Goal: Information Seeking & Learning: Learn about a topic

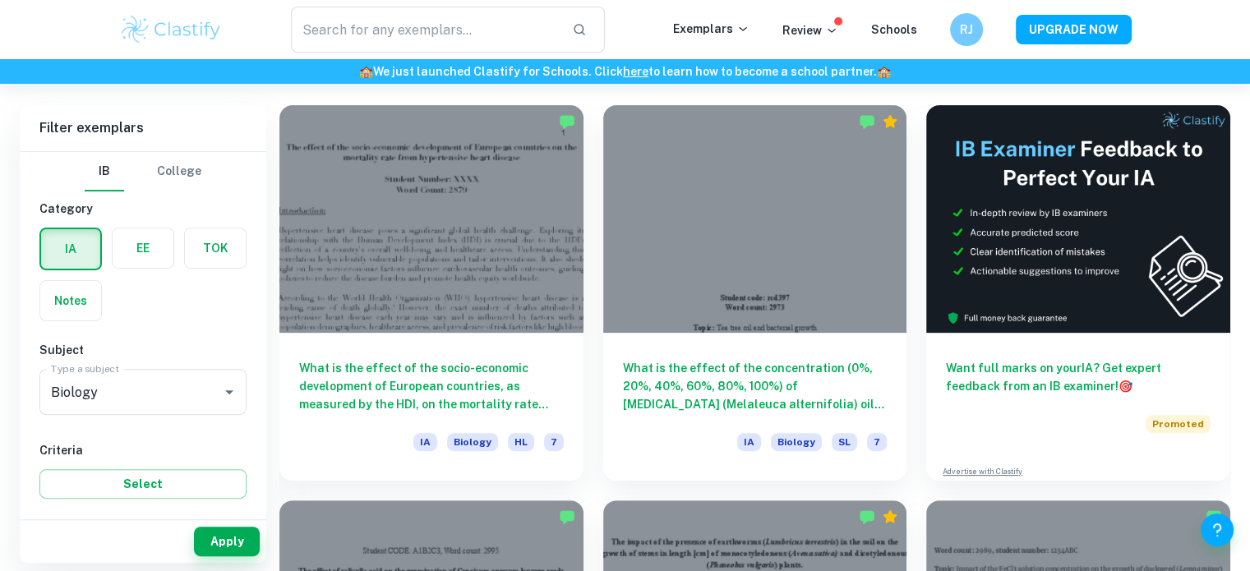
scroll to position [447, 0]
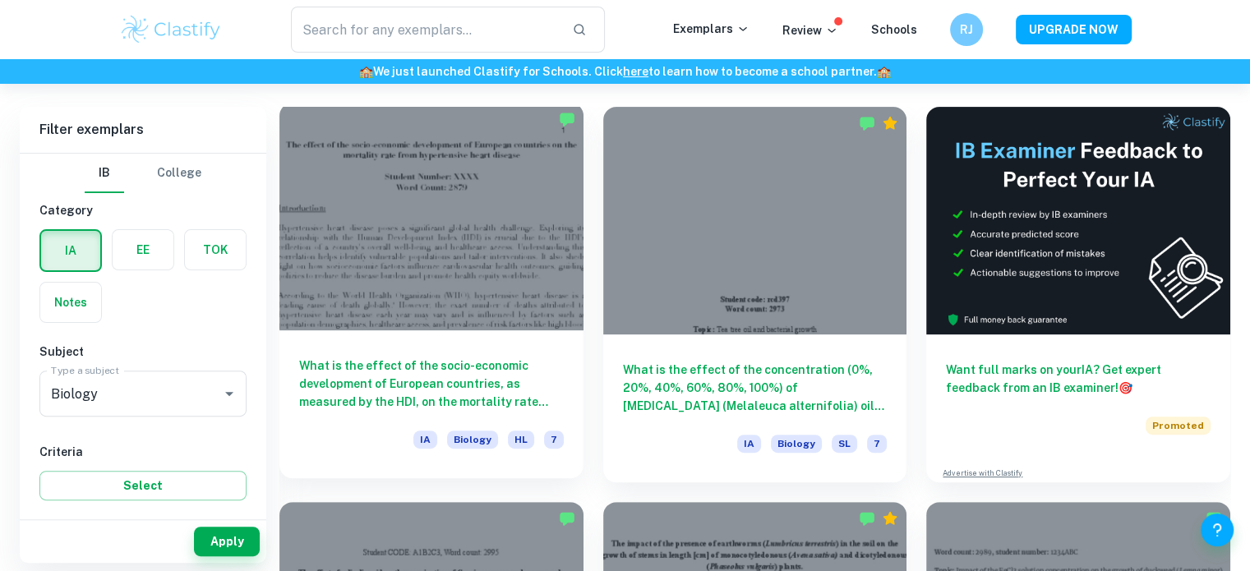
click at [381, 213] on div at bounding box center [431, 217] width 304 height 228
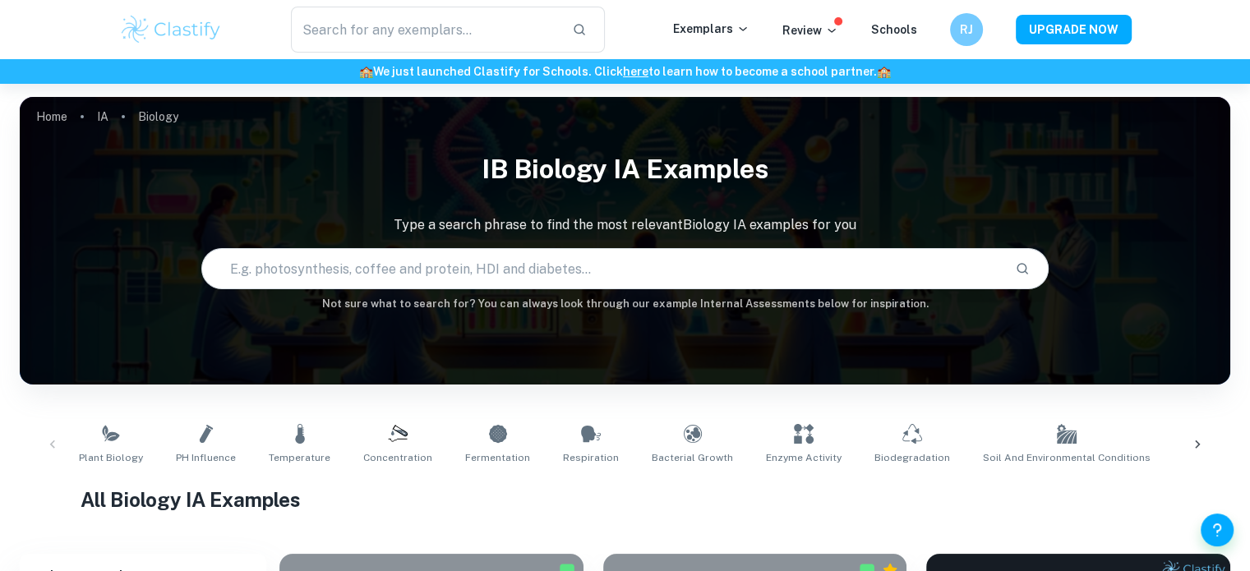
scroll to position [131, 0]
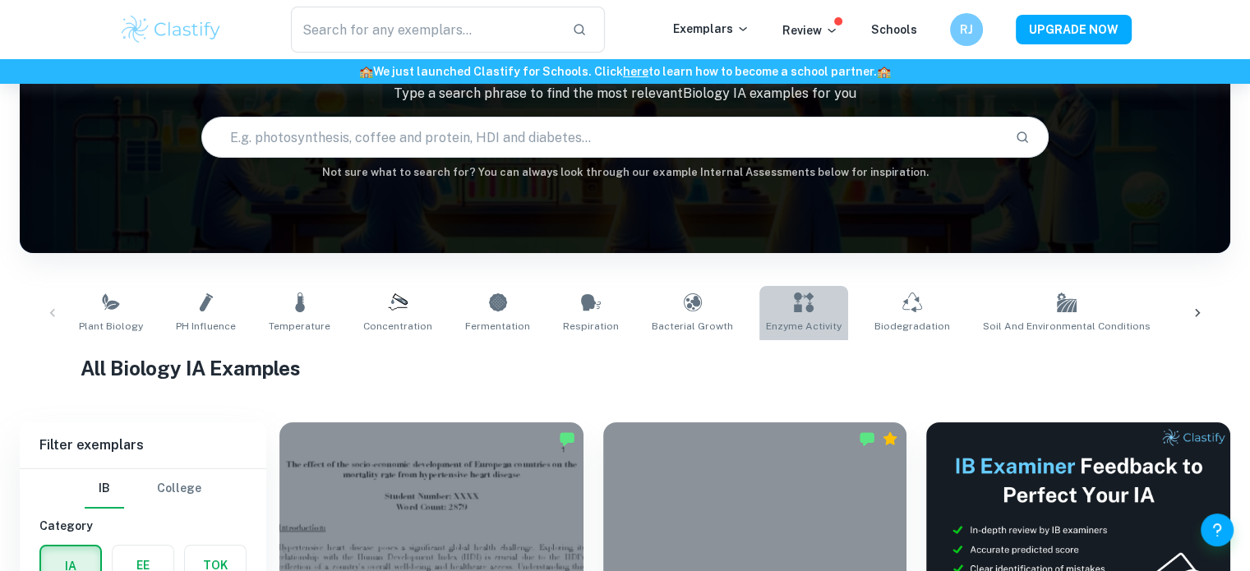
click at [804, 298] on link "Enzyme Activity" at bounding box center [803, 313] width 89 height 54
type input "Enzyme Activity"
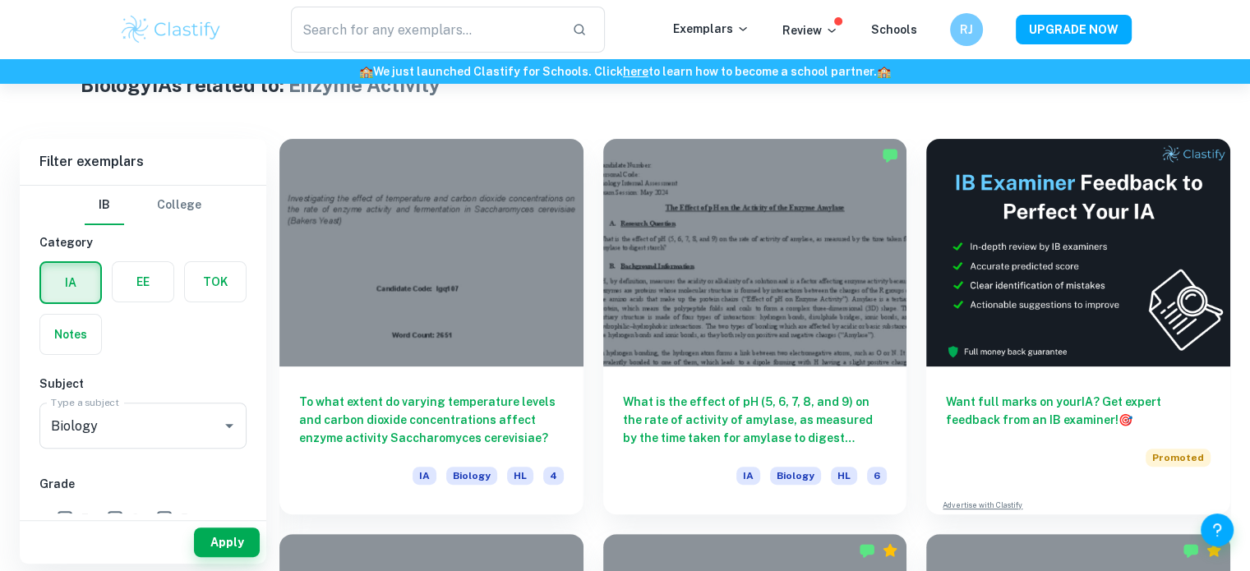
scroll to position [416, 0]
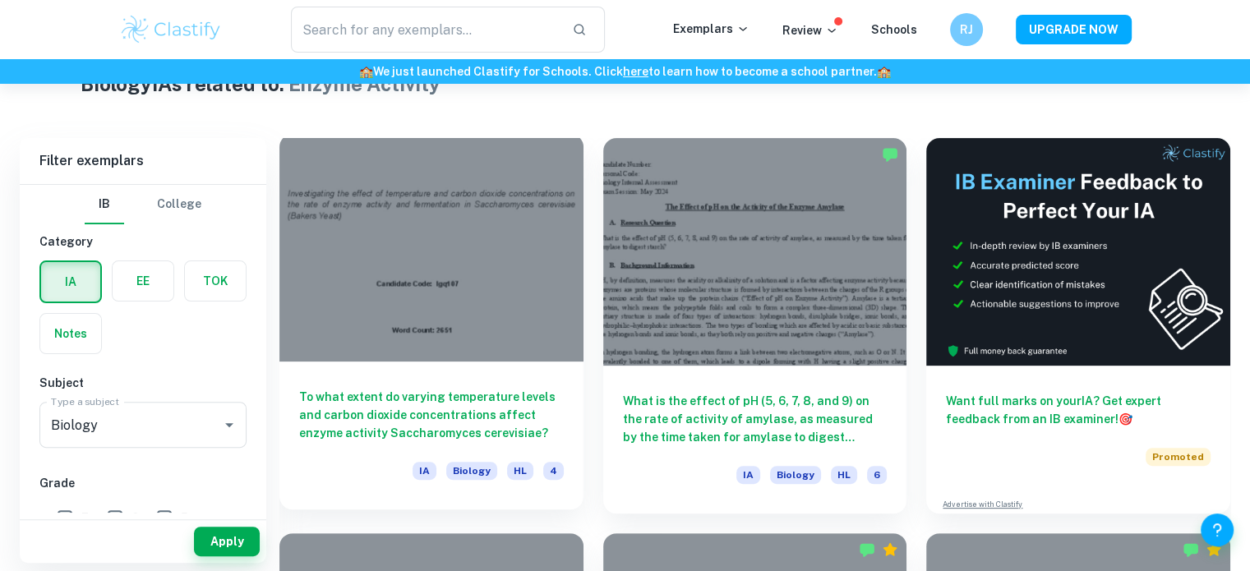
click at [517, 302] on div at bounding box center [431, 248] width 304 height 228
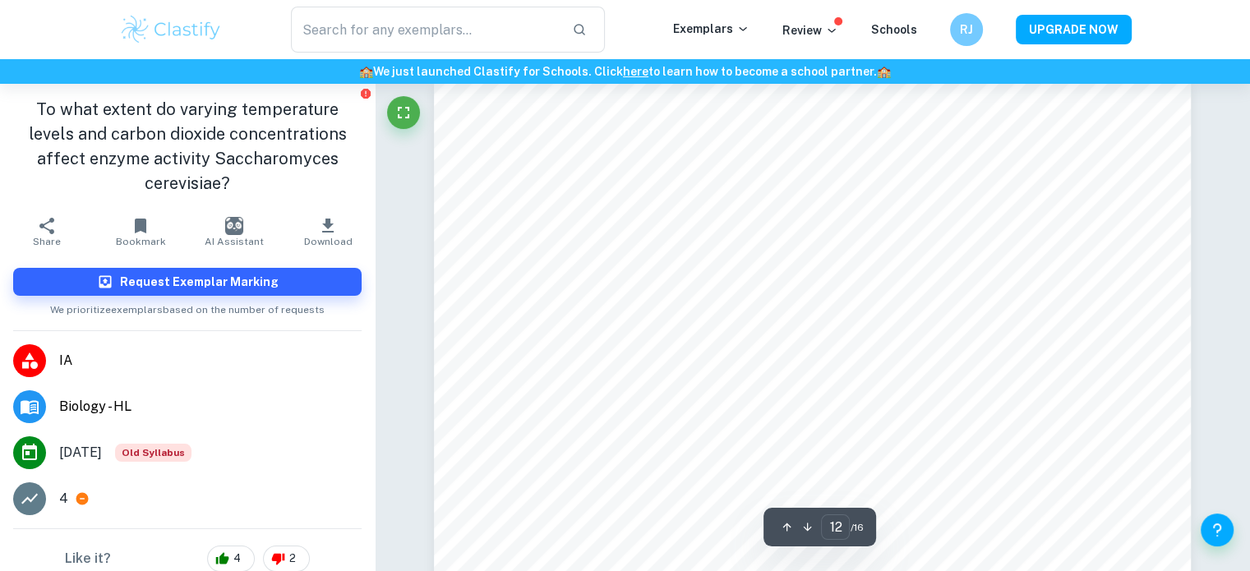
scroll to position [12448, 0]
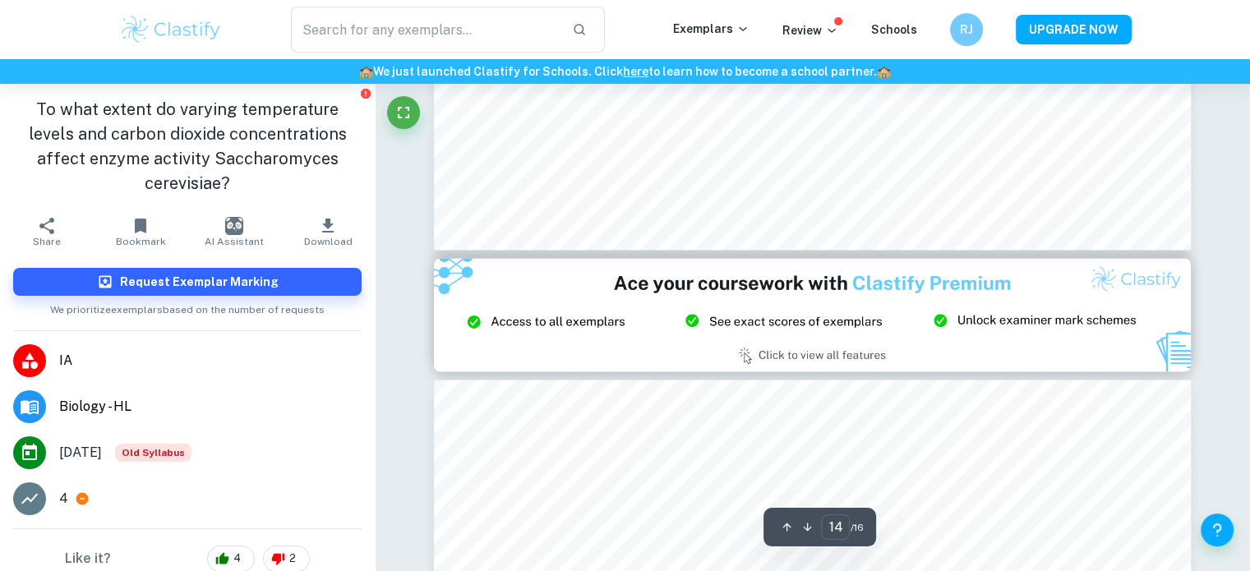
type input "15"
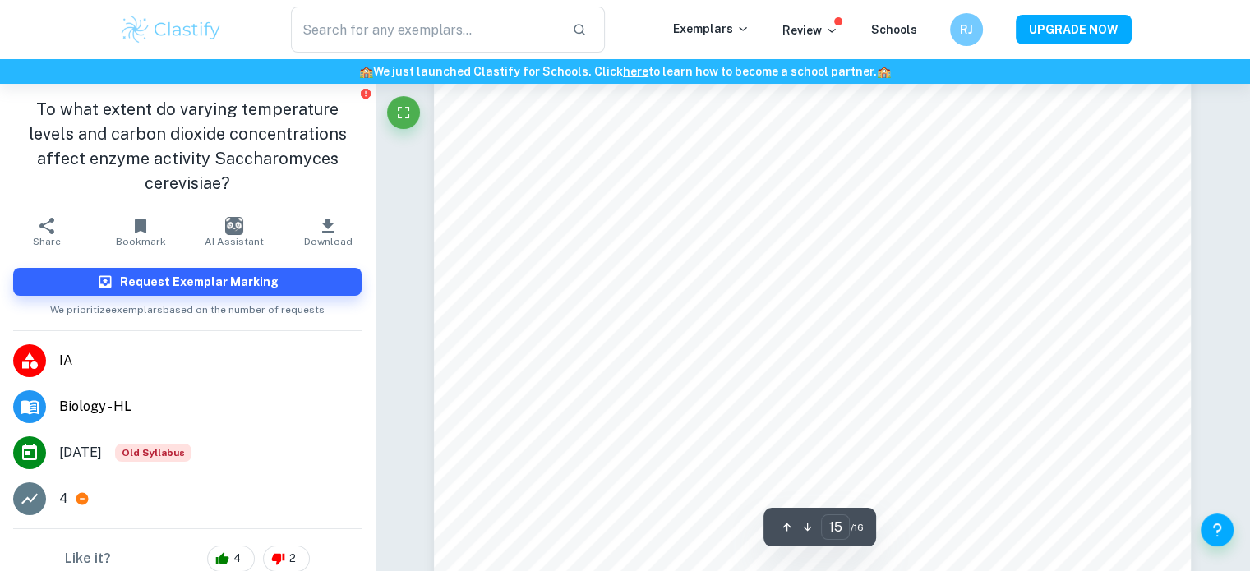
scroll to position [16058, 0]
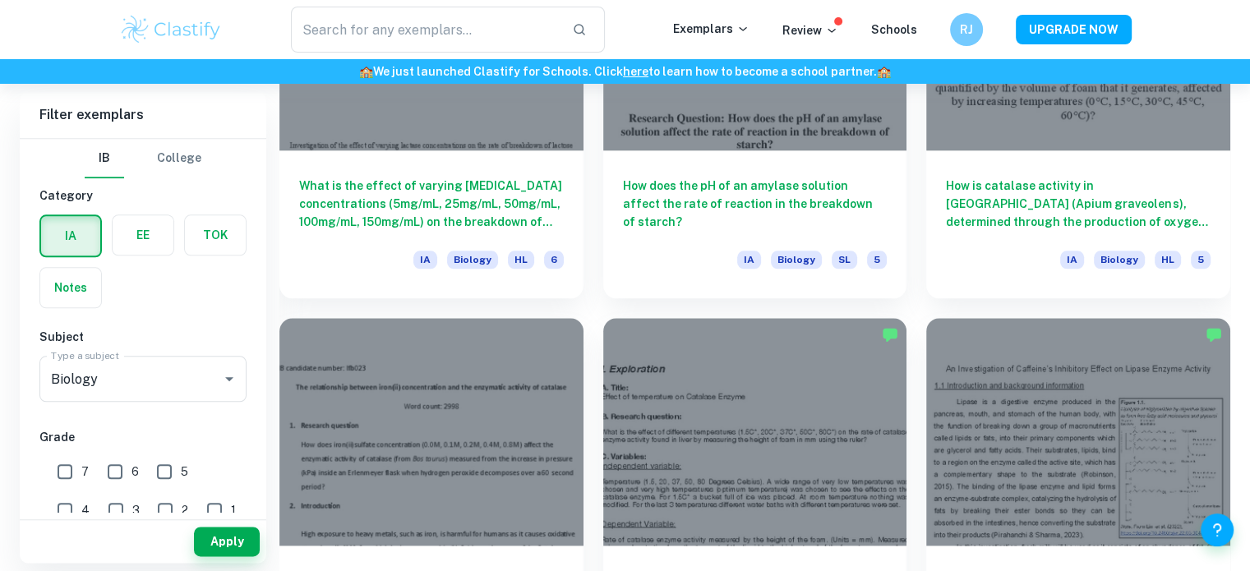
scroll to position [1997, 0]
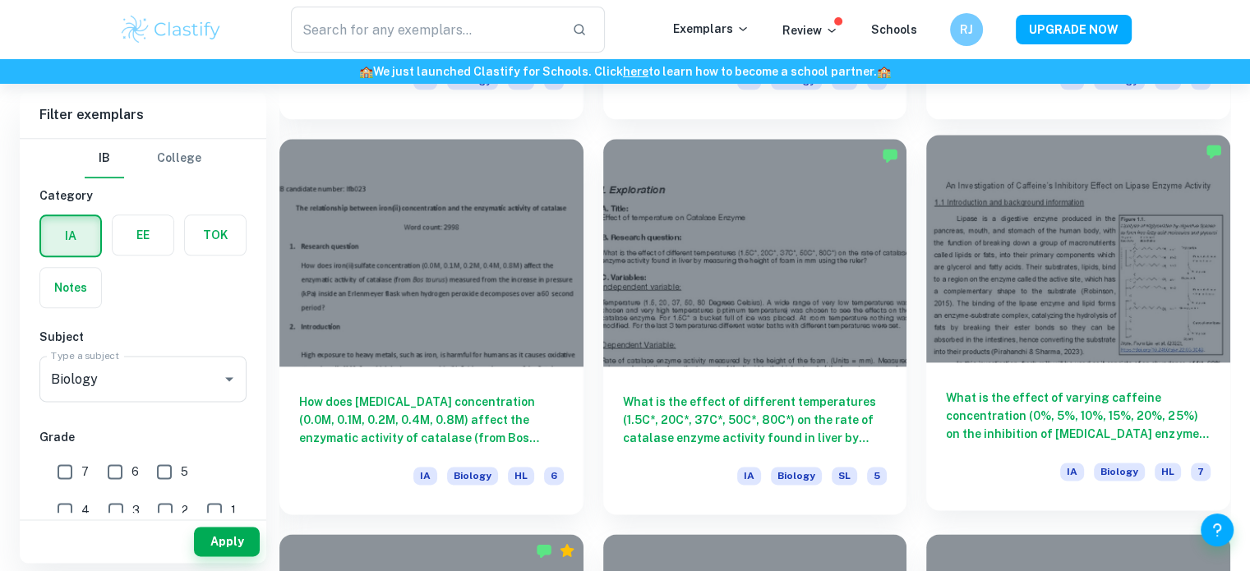
click at [1040, 377] on div "What is the effect of varying caffeine concentration (0%, 5%, 10%, 15%, 20%, 25…" at bounding box center [1078, 436] width 304 height 148
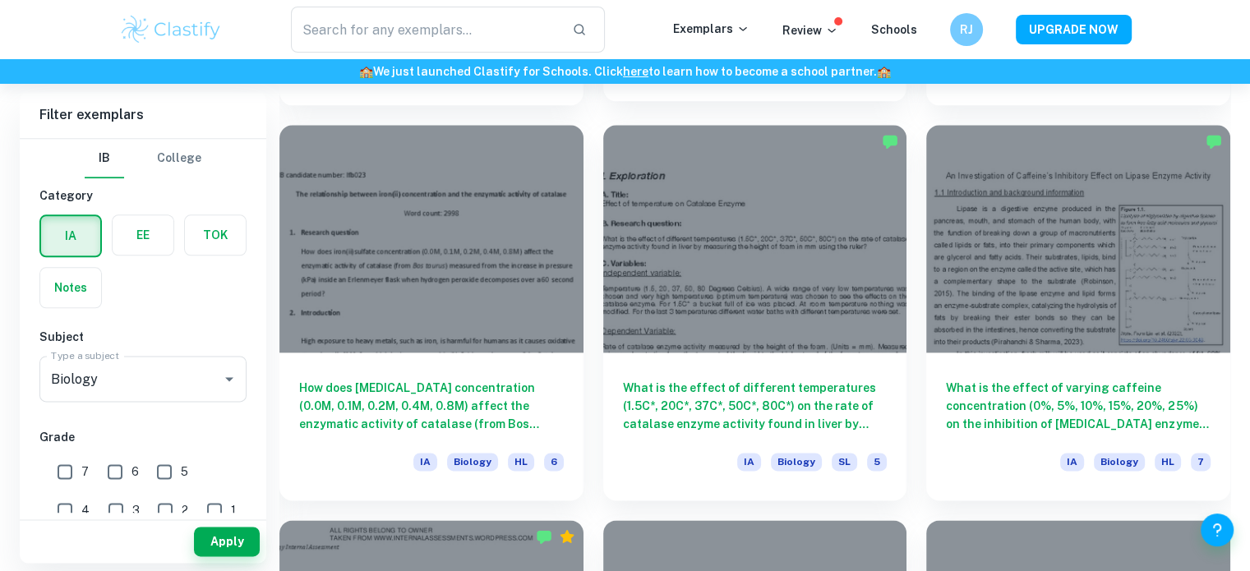
scroll to position [2010, 0]
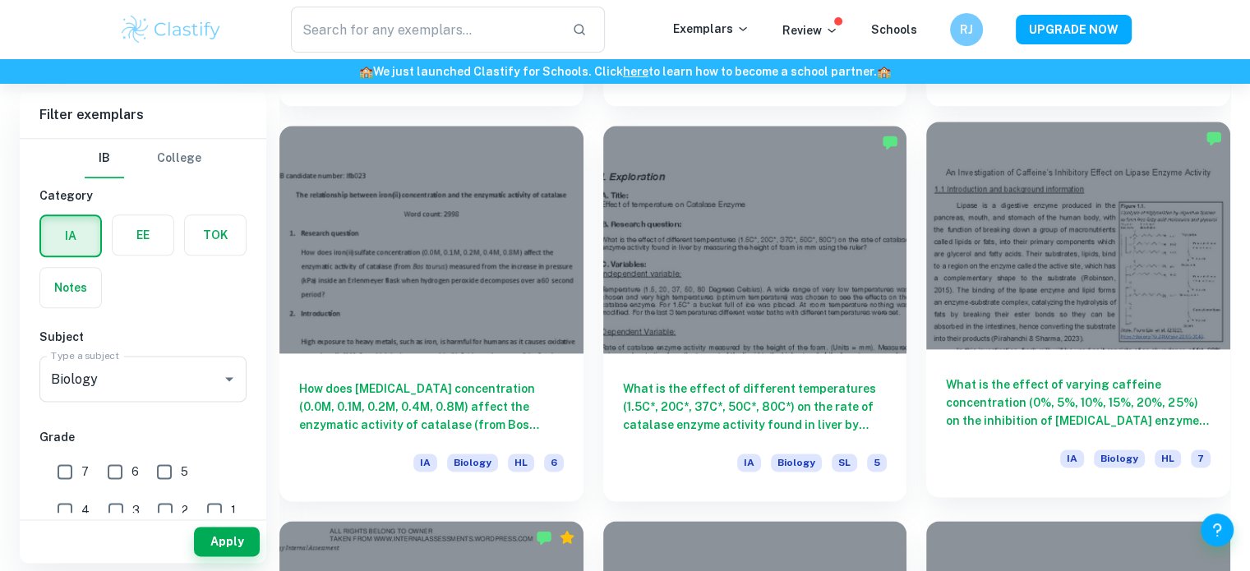
click at [983, 265] on div at bounding box center [1078, 236] width 304 height 228
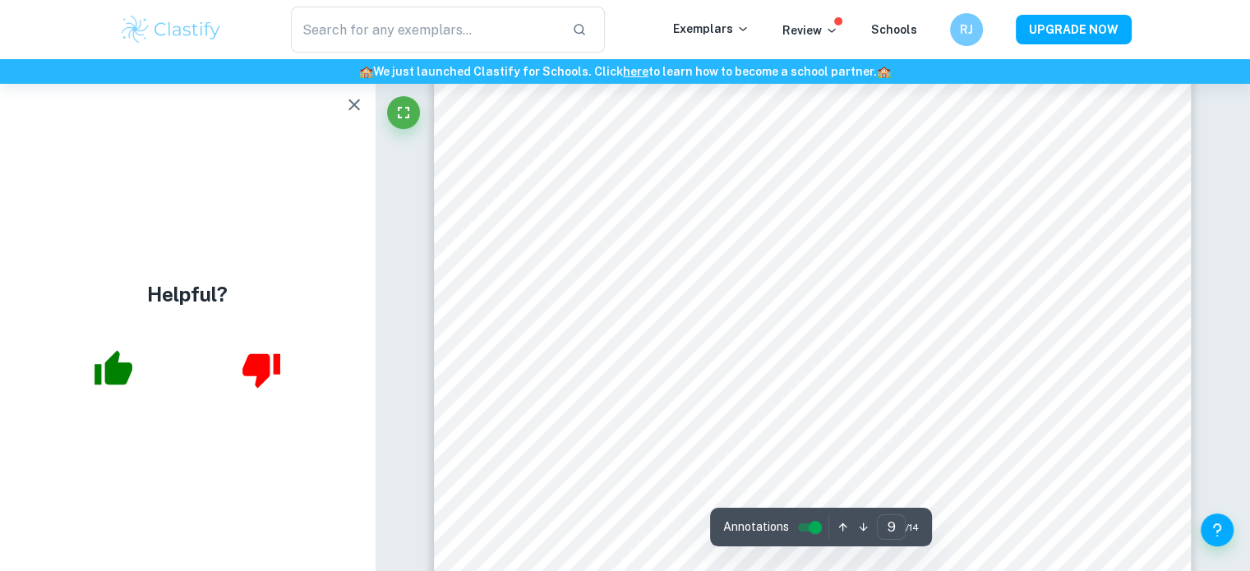
scroll to position [9066, 0]
click at [353, 114] on button "button" at bounding box center [354, 104] width 33 height 33
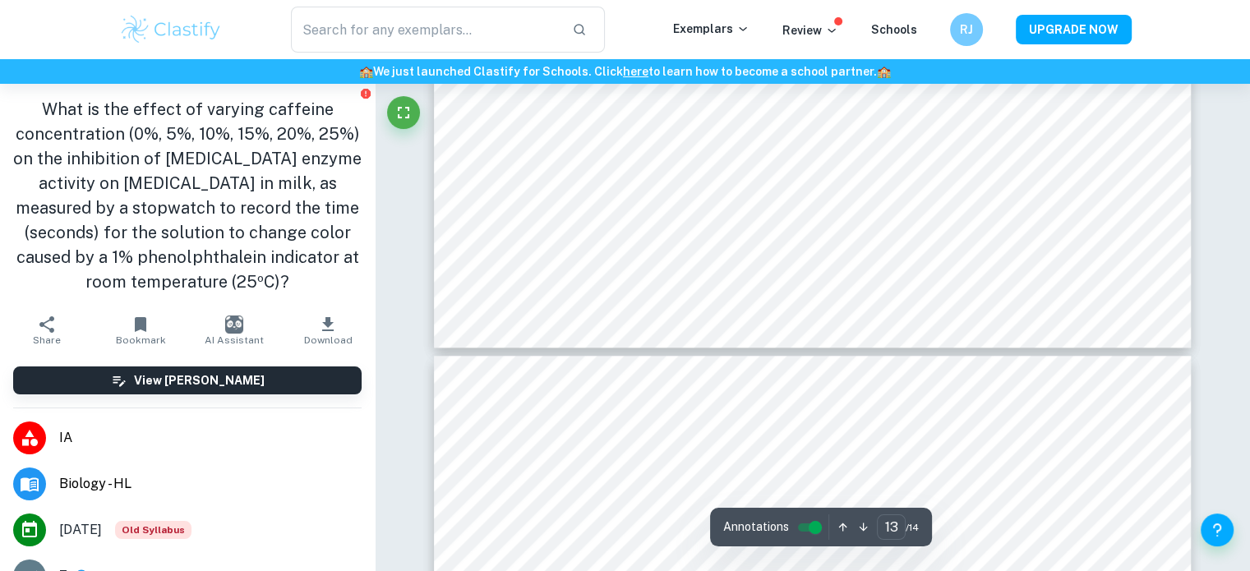
scroll to position [14004, 0]
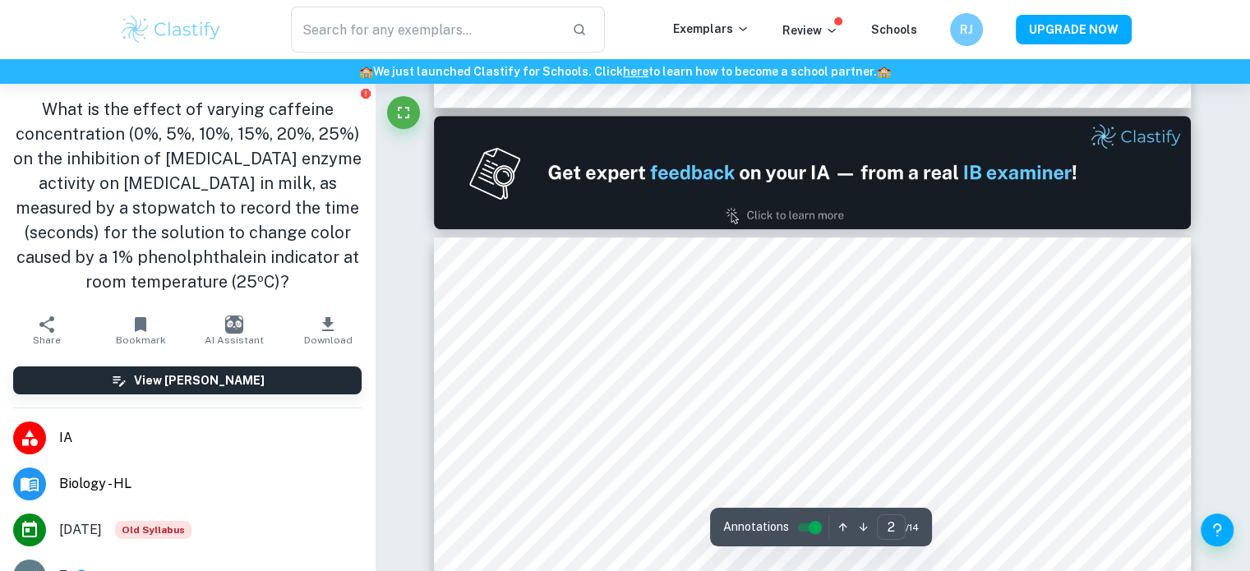
type input "1"
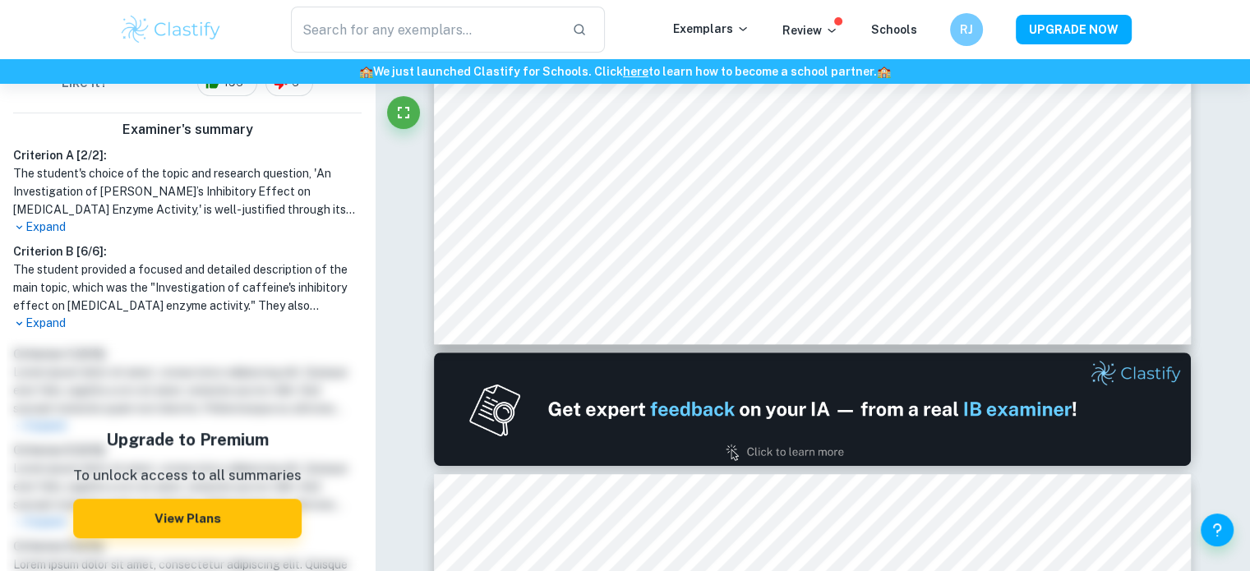
scroll to position [554, 0]
click at [56, 224] on p "Expand" at bounding box center [187, 226] width 348 height 17
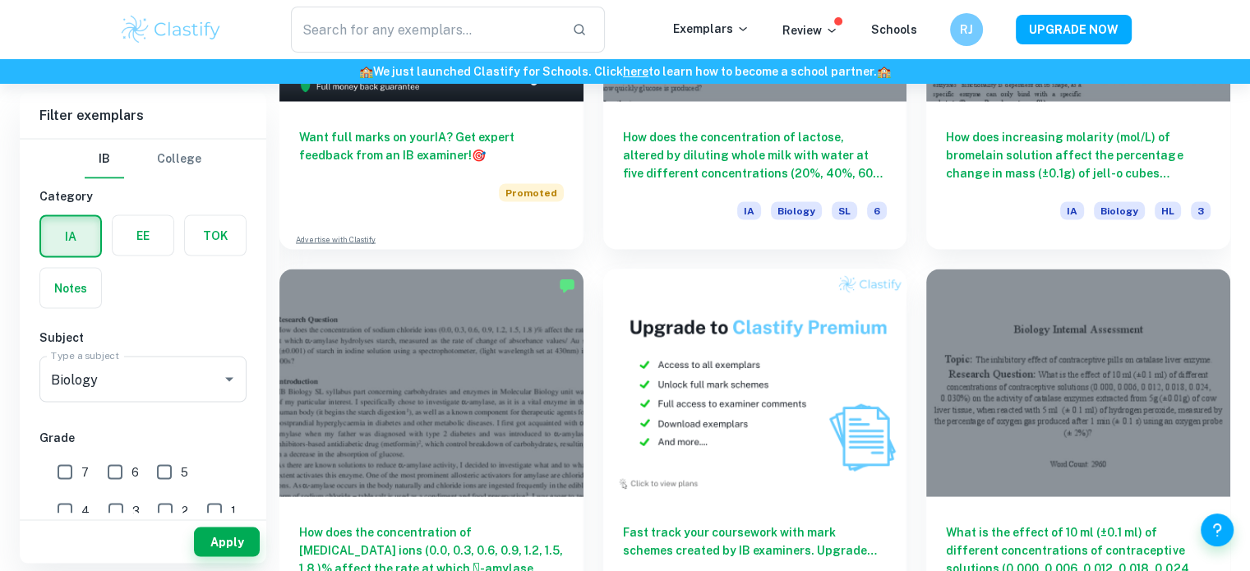
scroll to position [3050, 0]
